Goal: Task Accomplishment & Management: Use online tool/utility

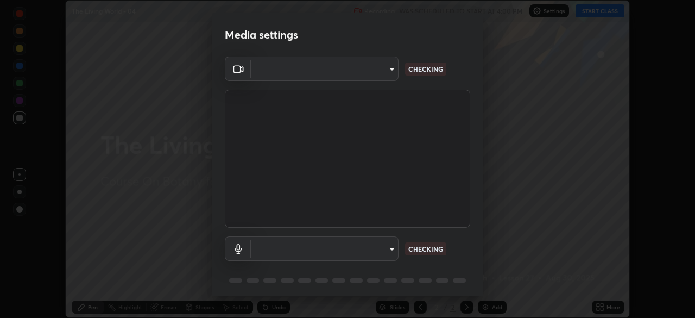
scroll to position [39, 0]
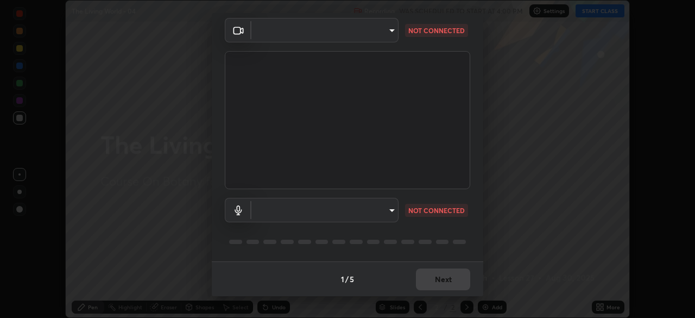
type input "bc685aeedd285d7db1af28b48484641fa4278282599c71468c92a44d82825933"
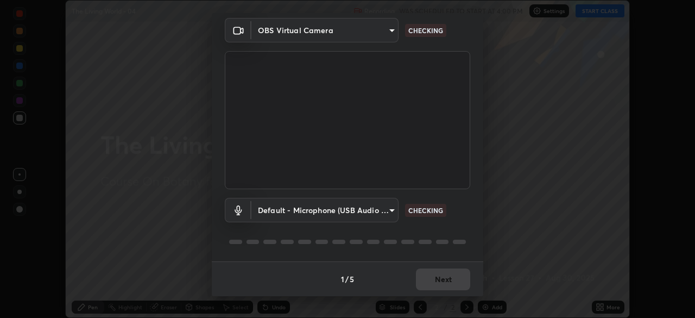
click at [392, 209] on body "Erase all The Living World - 04 Recording WAS SCHEDULED TO START AT 4:00 PM Set…" at bounding box center [347, 159] width 695 height 318
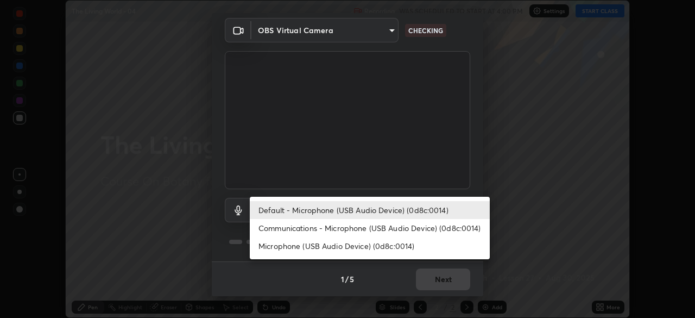
click at [393, 229] on li "Communications - Microphone (USB Audio Device) (0d8c:0014)" at bounding box center [370, 228] width 240 height 18
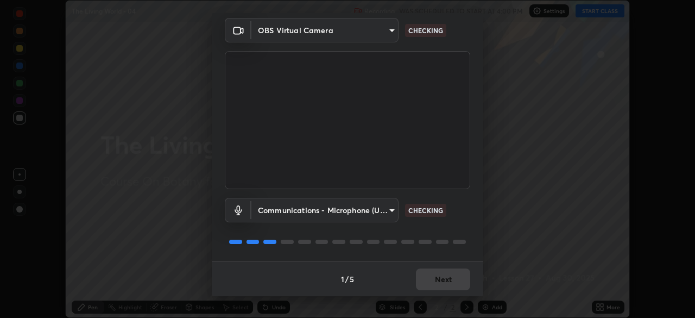
click at [393, 209] on body "Erase all The Living World - 04 Recording WAS SCHEDULED TO START AT 4:00 PM Set…" at bounding box center [347, 159] width 695 height 318
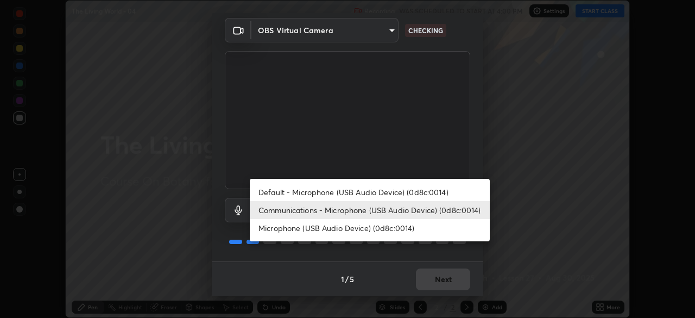
click at [396, 192] on li "Default - Microphone (USB Audio Device) (0d8c:0014)" at bounding box center [370, 192] width 240 height 18
type input "default"
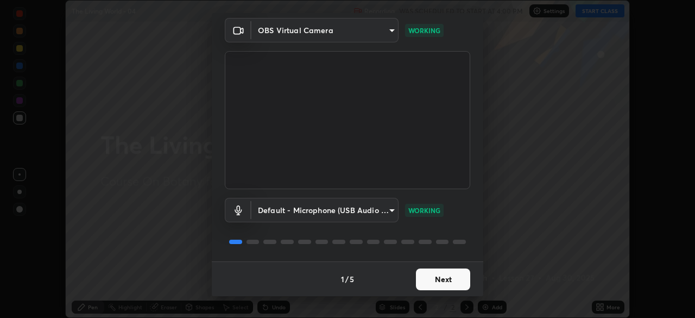
click at [438, 278] on button "Next" at bounding box center [443, 279] width 54 height 22
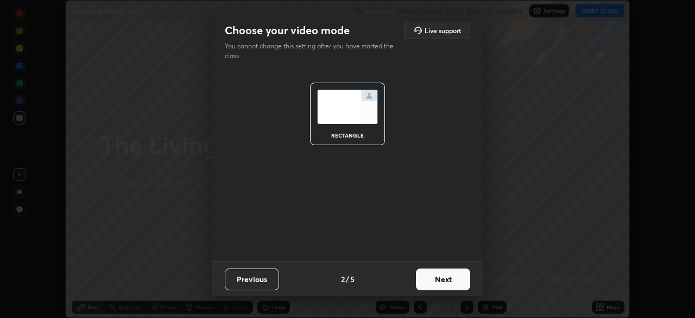
scroll to position [0, 0]
click at [444, 277] on button "Next" at bounding box center [443, 279] width 54 height 22
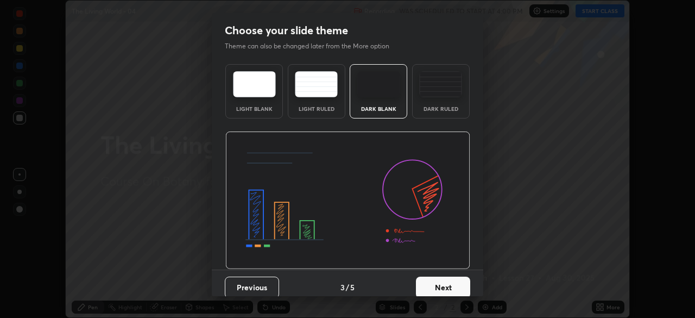
click at [449, 286] on button "Next" at bounding box center [443, 287] width 54 height 22
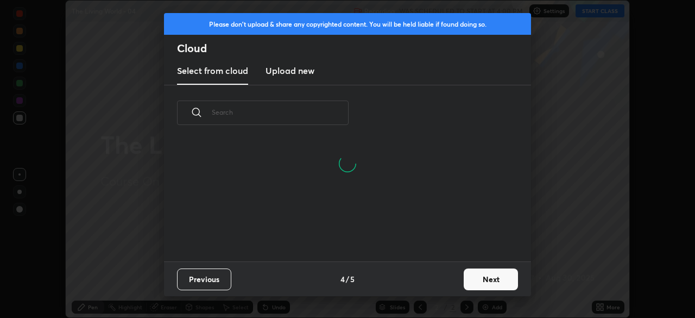
click at [480, 276] on button "Next" at bounding box center [491, 279] width 54 height 22
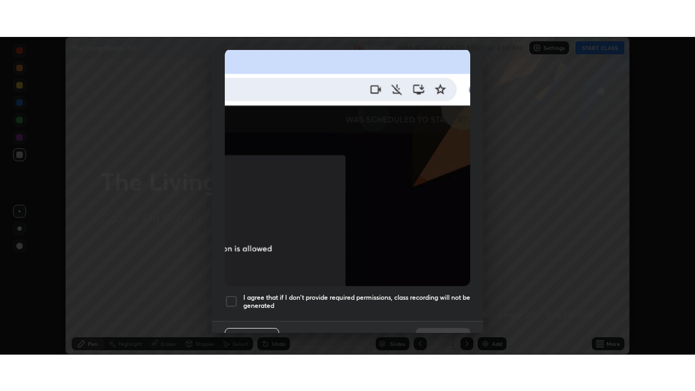
scroll to position [260, 0]
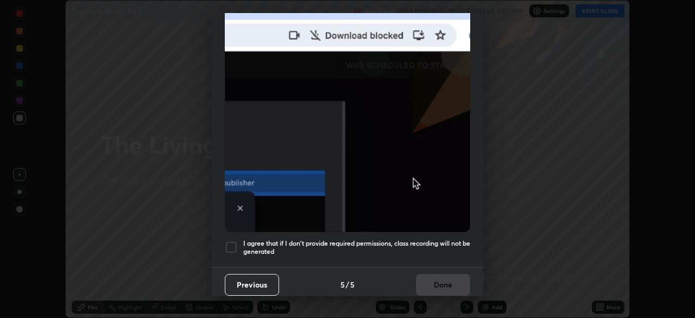
click at [234, 241] on div at bounding box center [231, 247] width 13 height 13
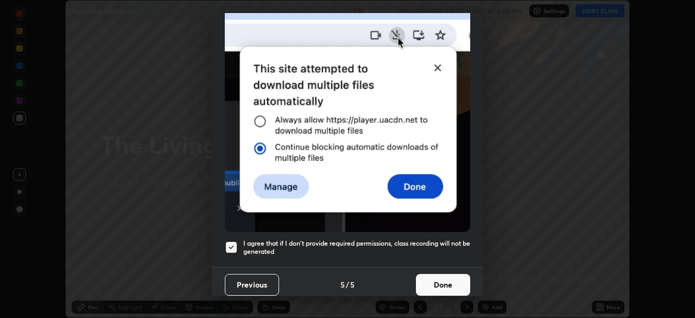
click at [445, 275] on button "Done" at bounding box center [443, 285] width 54 height 22
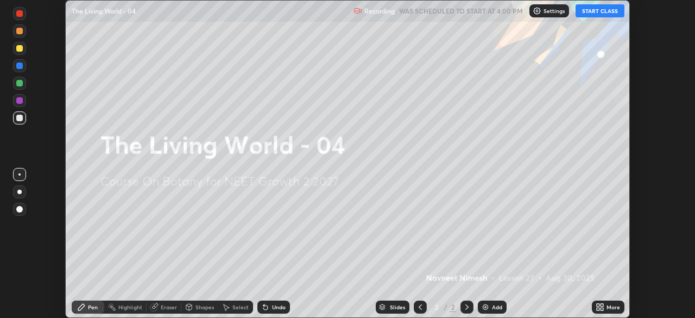
click at [602, 305] on icon at bounding box center [602, 305] width 3 height 3
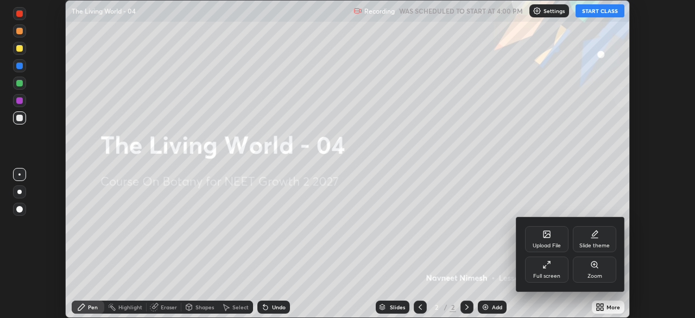
click at [546, 263] on icon at bounding box center [547, 264] width 9 height 9
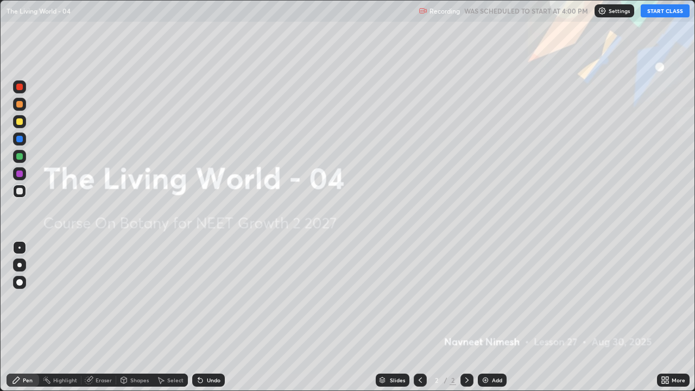
scroll to position [391, 695]
click at [663, 15] on button "START CLASS" at bounding box center [665, 10] width 49 height 13
click at [491, 317] on div "Add" at bounding box center [492, 380] width 29 height 13
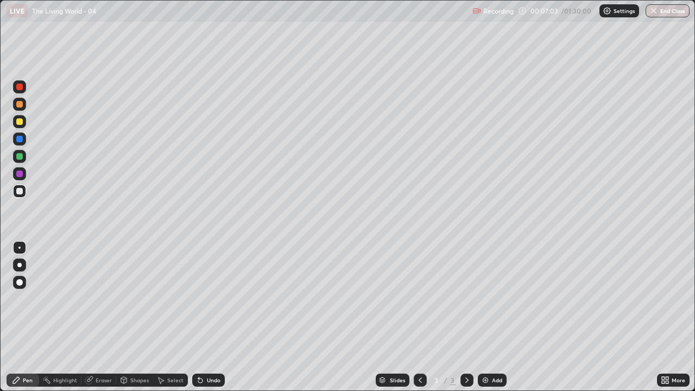
click at [20, 192] on div at bounding box center [19, 191] width 7 height 7
click at [22, 105] on div at bounding box center [19, 104] width 7 height 7
click at [21, 158] on div at bounding box center [19, 156] width 7 height 7
click at [203, 317] on icon at bounding box center [200, 380] width 9 height 9
click at [19, 282] on div at bounding box center [19, 282] width 7 height 7
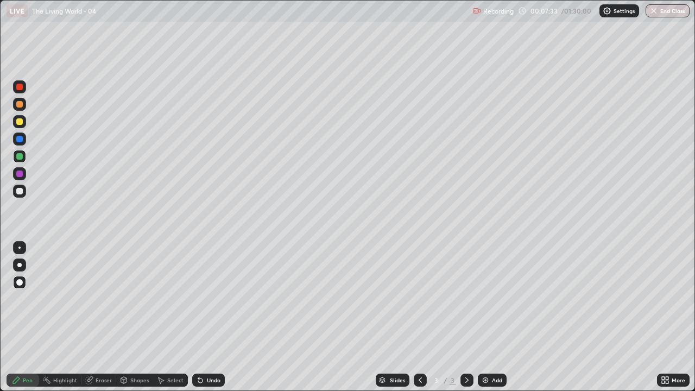
click at [22, 175] on div at bounding box center [19, 174] width 7 height 7
click at [25, 188] on div at bounding box center [19, 191] width 13 height 13
click at [25, 121] on div at bounding box center [19, 121] width 13 height 13
click at [20, 189] on div at bounding box center [19, 191] width 7 height 7
click at [24, 104] on div at bounding box center [19, 104] width 13 height 13
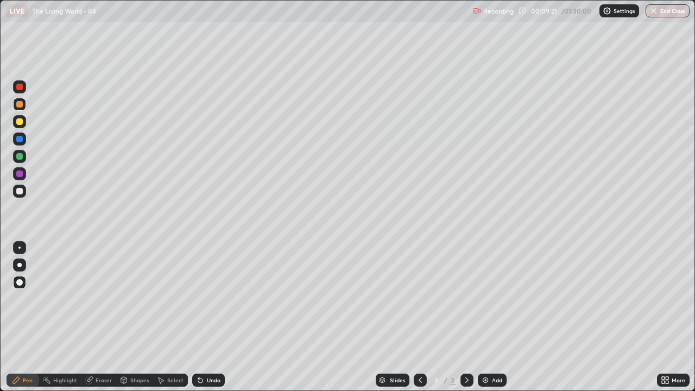
click at [205, 317] on div "Undo" at bounding box center [208, 380] width 33 height 13
click at [207, 317] on div "Undo" at bounding box center [214, 380] width 14 height 5
click at [22, 191] on div at bounding box center [19, 191] width 7 height 7
click at [207, 317] on div "Undo" at bounding box center [214, 380] width 14 height 5
click at [198, 317] on icon at bounding box center [198, 378] width 1 height 1
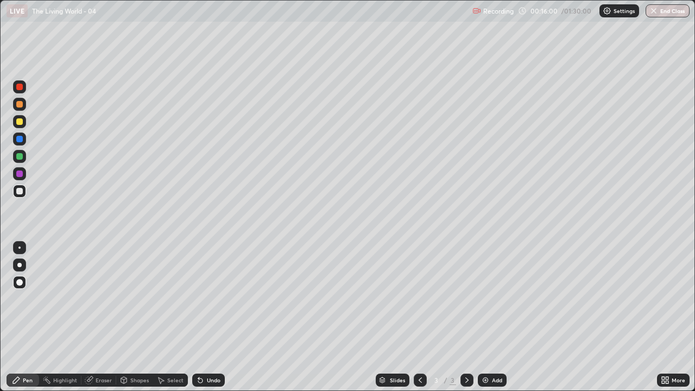
click at [490, 317] on div "Add" at bounding box center [492, 380] width 29 height 13
click at [21, 159] on div at bounding box center [19, 156] width 7 height 7
click at [21, 192] on div at bounding box center [19, 191] width 7 height 7
click at [21, 193] on div at bounding box center [19, 191] width 7 height 7
click at [198, 317] on icon at bounding box center [198, 378] width 1 height 1
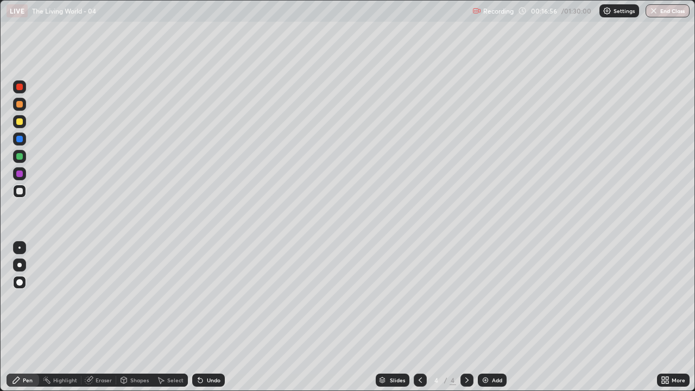
click at [202, 317] on icon at bounding box center [200, 380] width 9 height 9
click at [209, 317] on div "Undo" at bounding box center [208, 380] width 33 height 13
click at [205, 317] on div "Undo" at bounding box center [208, 380] width 33 height 13
click at [20, 282] on div at bounding box center [19, 282] width 7 height 7
click at [19, 192] on div at bounding box center [19, 191] width 7 height 7
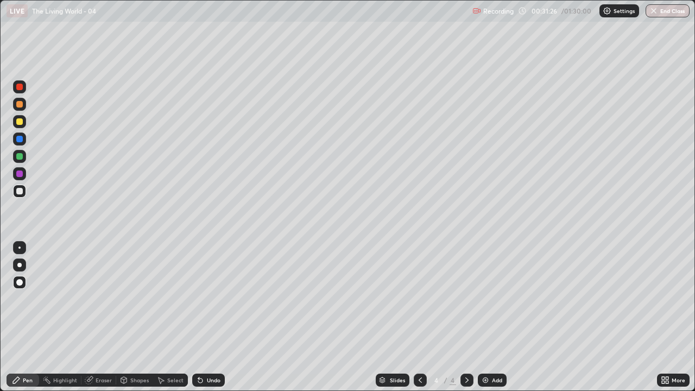
click at [20, 193] on div at bounding box center [19, 191] width 7 height 7
click at [21, 192] on div at bounding box center [19, 191] width 7 height 7
click at [21, 123] on div at bounding box center [19, 121] width 7 height 7
click at [22, 192] on div at bounding box center [19, 191] width 7 height 7
click at [21, 105] on div at bounding box center [19, 104] width 7 height 7
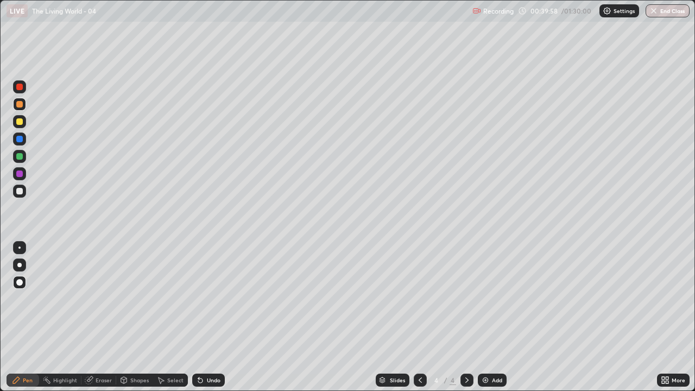
click at [17, 192] on div at bounding box center [19, 191] width 7 height 7
click at [491, 317] on div "Add" at bounding box center [492, 380] width 29 height 13
click at [20, 174] on div at bounding box center [19, 174] width 7 height 7
click at [17, 190] on div at bounding box center [19, 191] width 7 height 7
click at [200, 317] on icon at bounding box center [200, 380] width 9 height 9
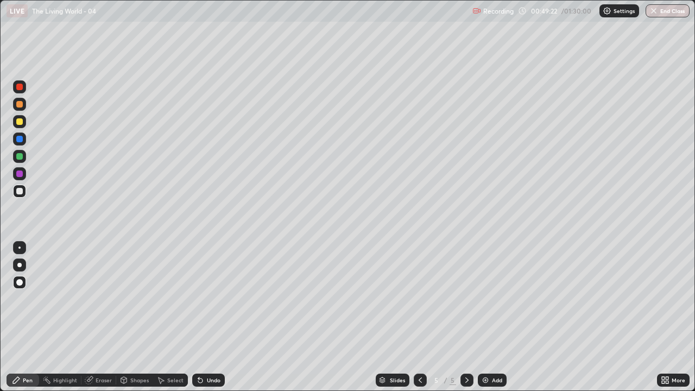
click at [493, 317] on div "Add" at bounding box center [497, 380] width 10 height 5
click at [20, 104] on div at bounding box center [19, 104] width 7 height 7
click at [199, 317] on icon at bounding box center [200, 381] width 4 height 4
click at [21, 192] on div at bounding box center [19, 191] width 7 height 7
click at [21, 158] on div at bounding box center [19, 156] width 7 height 7
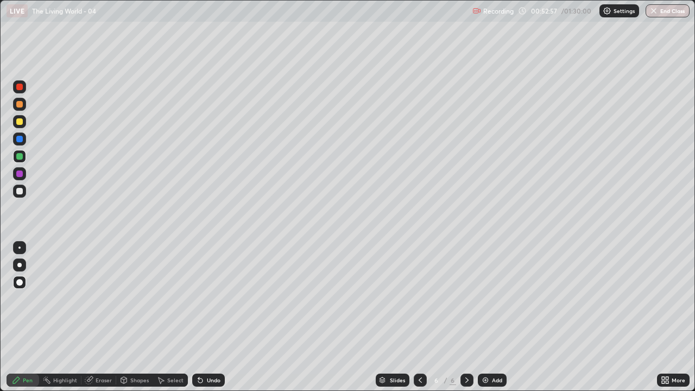
click at [21, 190] on div at bounding box center [19, 191] width 7 height 7
click at [198, 317] on icon at bounding box center [198, 378] width 1 height 1
click at [487, 317] on img at bounding box center [485, 380] width 9 height 9
click at [419, 317] on icon at bounding box center [420, 380] width 9 height 9
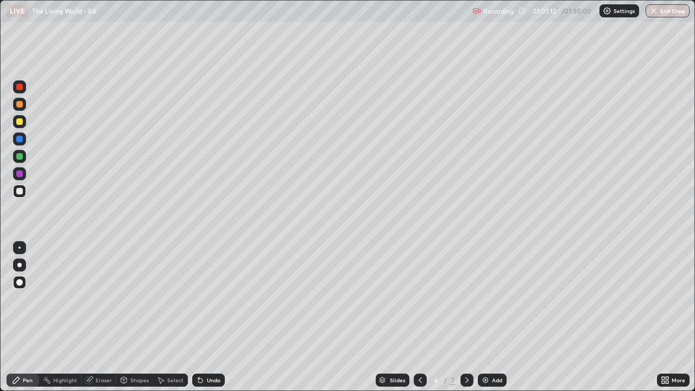
click at [20, 191] on div at bounding box center [19, 191] width 7 height 7
click at [22, 188] on div at bounding box center [19, 191] width 7 height 7
click at [21, 172] on div at bounding box center [19, 174] width 7 height 7
click at [206, 317] on div "Undo" at bounding box center [208, 380] width 33 height 13
click at [21, 140] on div at bounding box center [19, 139] width 7 height 7
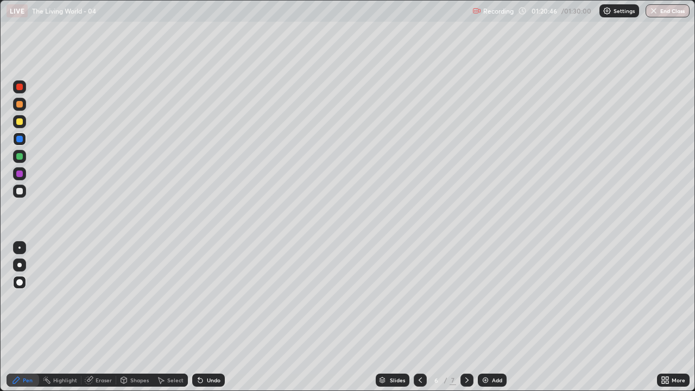
click at [658, 11] on button "End Class" at bounding box center [668, 10] width 44 height 13
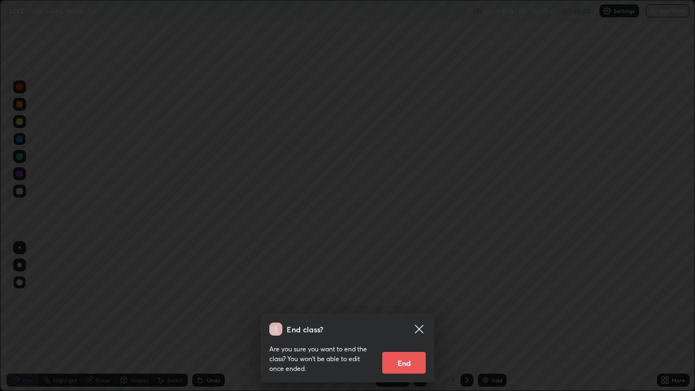
click at [414, 317] on button "End" at bounding box center [403, 363] width 43 height 22
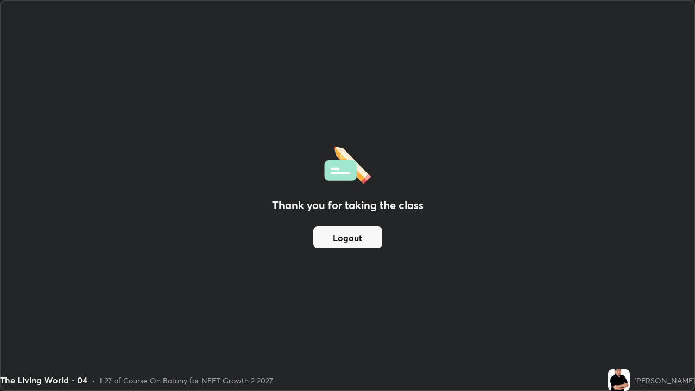
click at [372, 236] on button "Logout" at bounding box center [347, 238] width 69 height 22
